Goal: Transaction & Acquisition: Purchase product/service

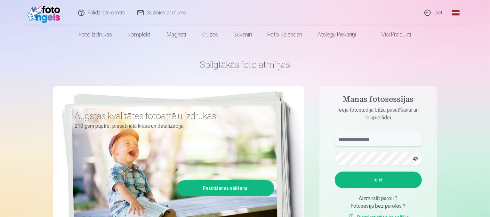
click at [380, 138] on input "text" at bounding box center [378, 139] width 87 height 13
type input "*"
type input "**********"
click at [378, 179] on button "Ieiet" at bounding box center [378, 179] width 87 height 17
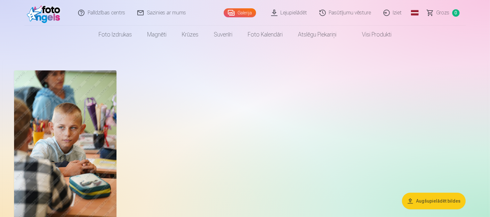
click at [438, 200] on button "Augšupielādēt bildes" at bounding box center [434, 201] width 64 height 17
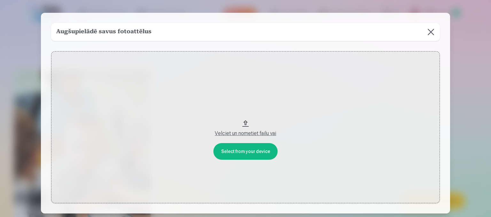
click at [250, 152] on button "Velciet un nometiet failu vai" at bounding box center [245, 127] width 389 height 152
click at [430, 32] on button at bounding box center [431, 32] width 18 height 18
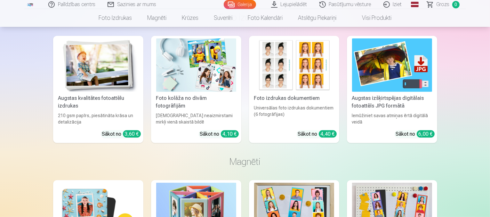
scroll to position [64, 0]
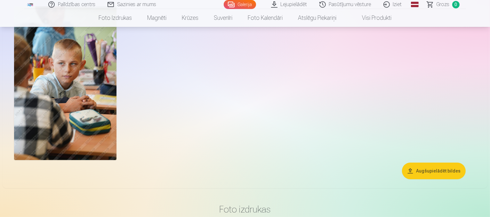
click at [242, 4] on link "Galerija" at bounding box center [240, 4] width 32 height 9
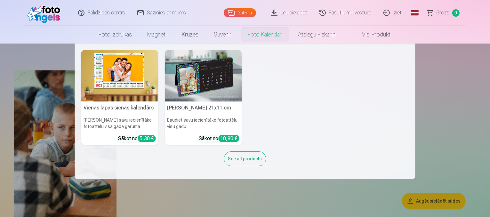
click at [263, 35] on link "Foto kalendāri" at bounding box center [265, 35] width 50 height 18
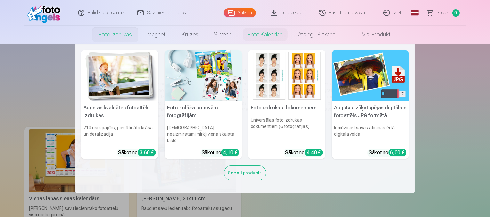
click at [108, 34] on link "Foto izdrukas" at bounding box center [115, 35] width 49 height 18
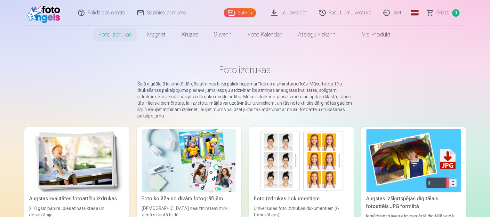
click at [368, 32] on link "Visi produkti" at bounding box center [371, 35] width 55 height 18
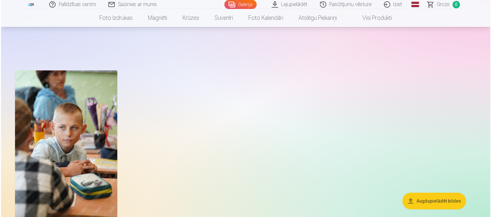
scroll to position [64, 0]
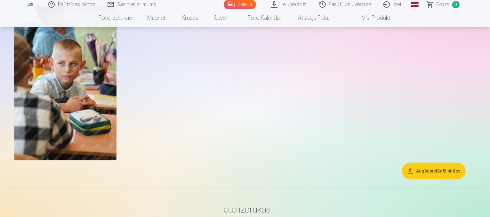
click at [98, 114] on img at bounding box center [65, 83] width 102 height 154
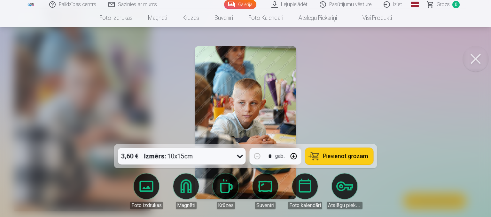
click at [246, 77] on img at bounding box center [246, 122] width 102 height 153
click at [396, 4] on link "Iziet" at bounding box center [393, 4] width 31 height 9
